Goal: Task Accomplishment & Management: Manage account settings

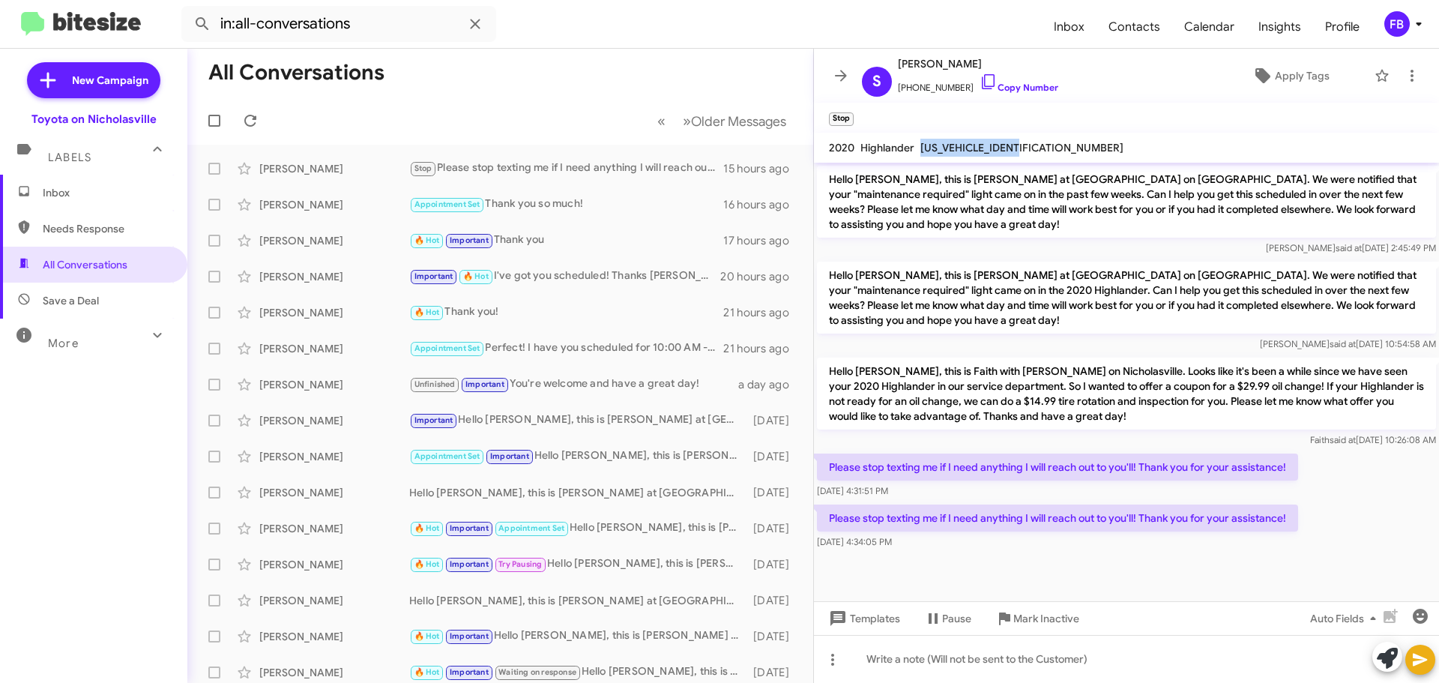
click at [115, 189] on span "Inbox" at bounding box center [106, 192] width 127 height 15
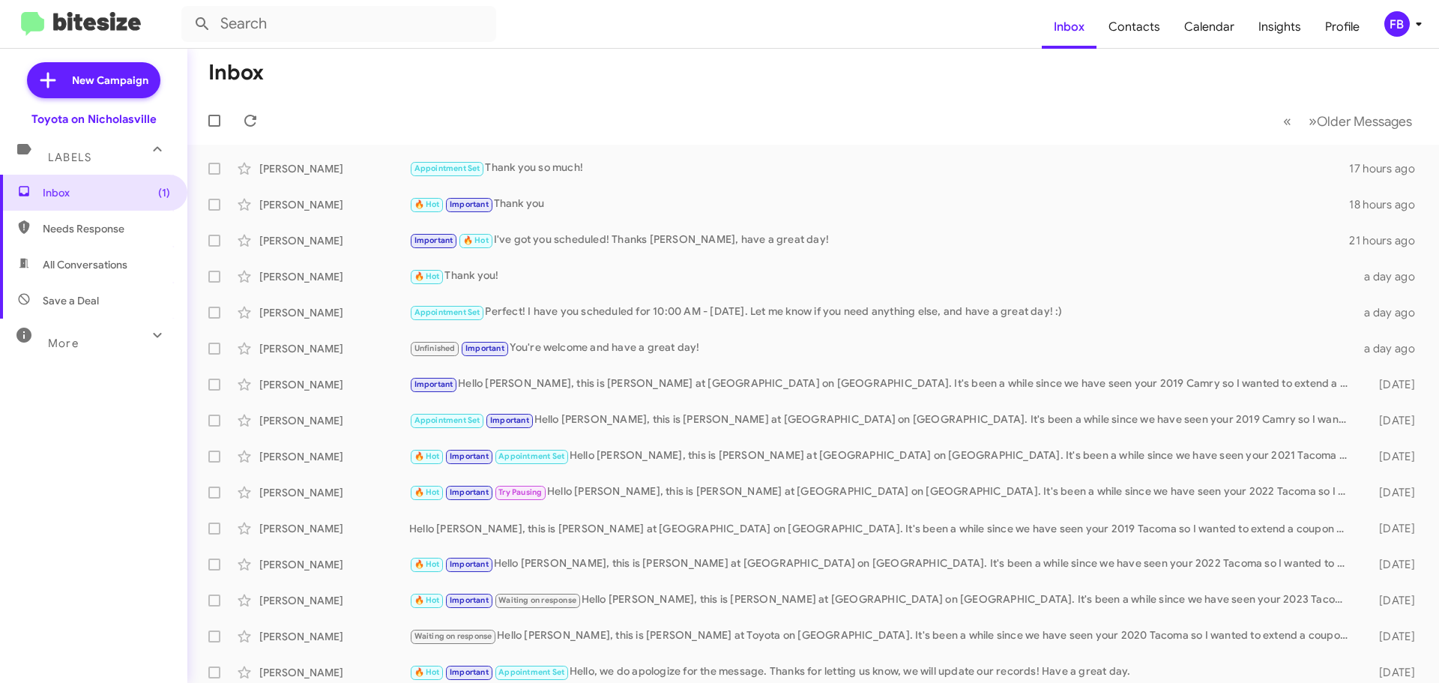
click at [97, 262] on span "All Conversations" at bounding box center [85, 264] width 85 height 15
type input "in:all-conversations"
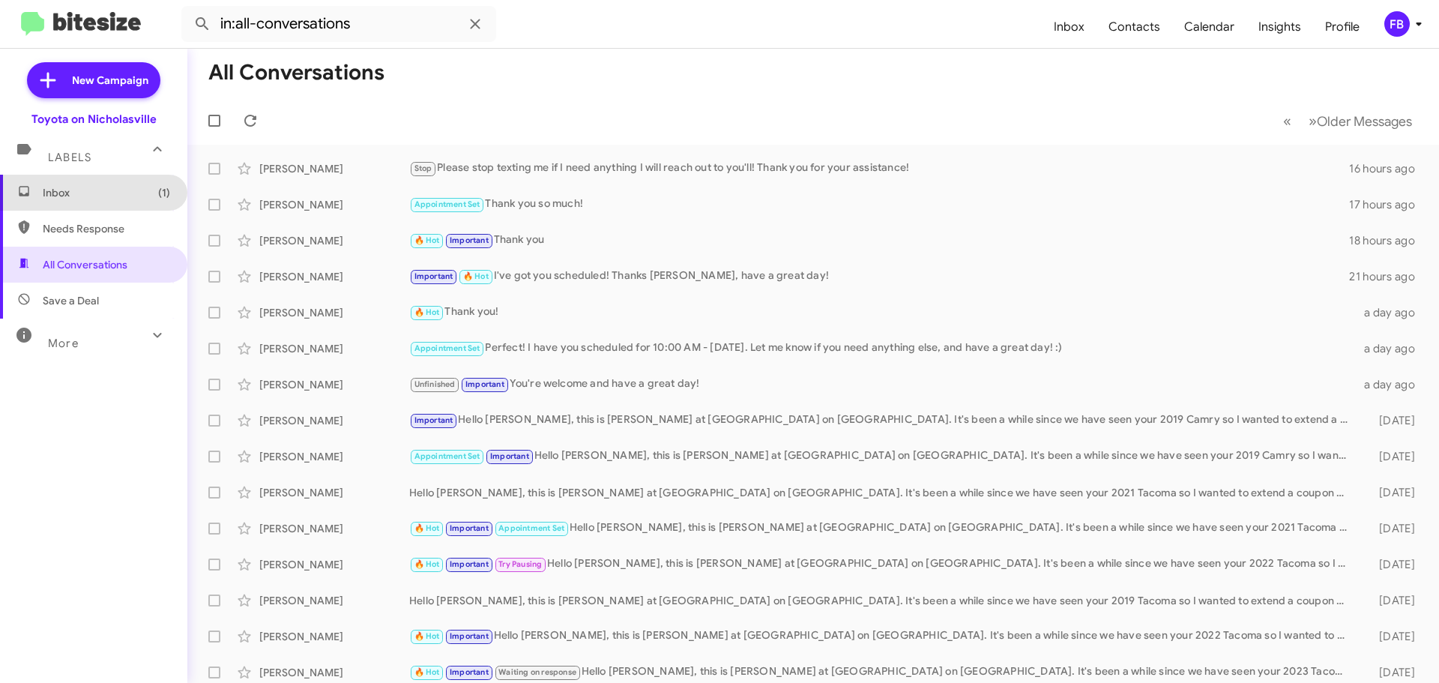
click at [153, 208] on span "Inbox (1)" at bounding box center [93, 193] width 187 height 36
